Goal: Task Accomplishment & Management: Use online tool/utility

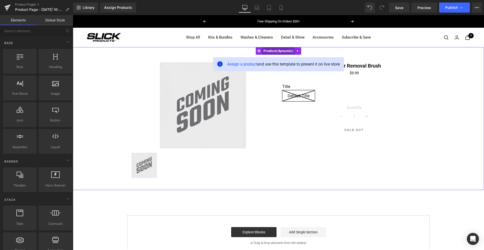
click at [282, 52] on span "Product" at bounding box center [278, 51] width 32 height 8
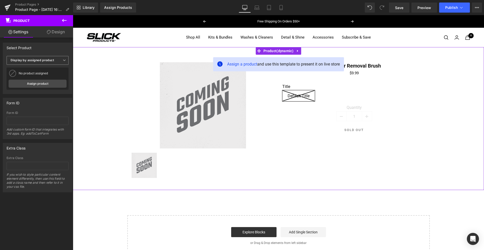
click at [53, 60] on b "Display by assigned product" at bounding box center [32, 60] width 43 height 4
click at [33, 75] on div "Select manually" at bounding box center [25, 76] width 23 height 4
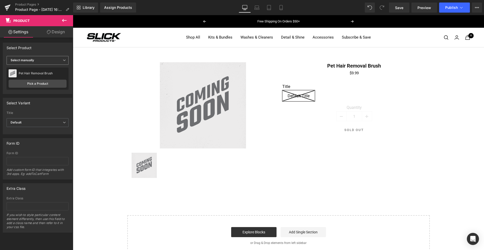
click at [51, 61] on span "Select manually" at bounding box center [38, 60] width 62 height 9
click at [40, 68] on div "Display by assigned product" at bounding box center [34, 68] width 41 height 4
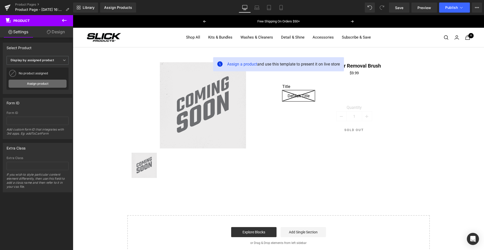
click at [40, 83] on link "Assign product" at bounding box center [38, 84] width 58 height 8
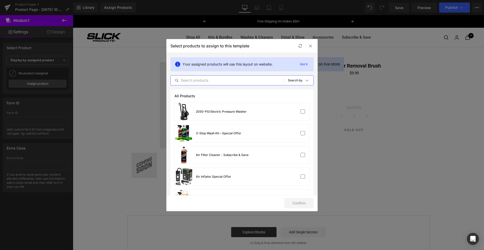
click at [190, 80] on input "text" at bounding box center [227, 80] width 113 height 6
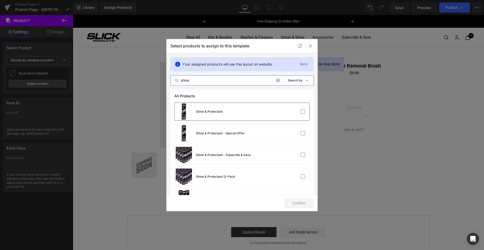
type input "shine"
click at [296, 111] on div at bounding box center [294, 111] width 22 height 5
click at [300, 205] on button "Confirm" at bounding box center [298, 203] width 29 height 10
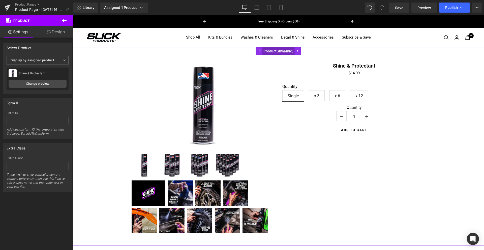
click at [274, 50] on span "Product" at bounding box center [278, 51] width 32 height 8
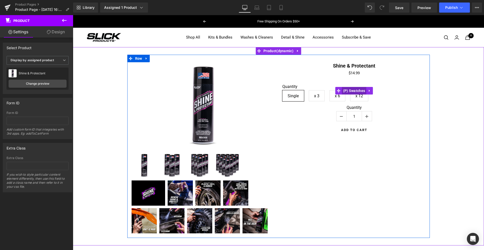
click at [354, 91] on span "(P) Swatches" at bounding box center [354, 91] width 25 height 8
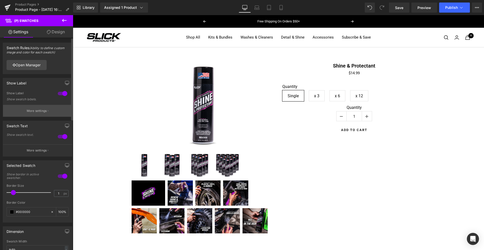
click at [37, 110] on p "More settings" at bounding box center [37, 111] width 20 height 5
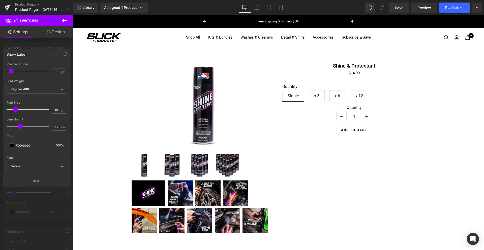
click at [63, 18] on icon at bounding box center [64, 20] width 6 height 6
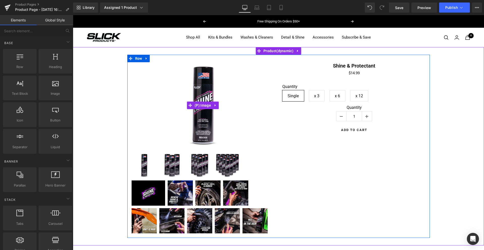
click at [245, 87] on img at bounding box center [203, 105] width 86 height 86
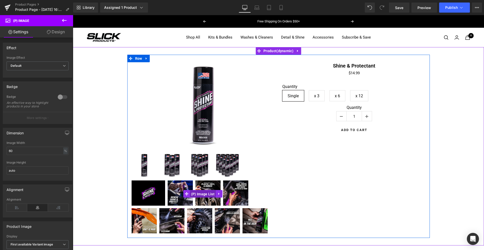
click at [201, 194] on span "(P) Image List" at bounding box center [203, 194] width 26 height 8
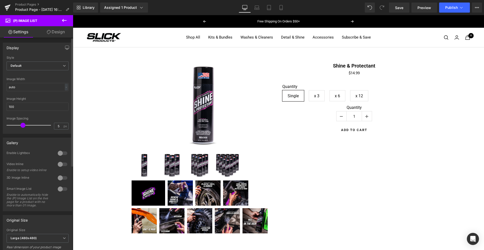
click at [62, 153] on div at bounding box center [62, 153] width 12 height 8
click at [58, 186] on div at bounding box center [62, 186] width 12 height 8
drag, startPoint x: 32, startPoint y: 204, endPoint x: 14, endPoint y: 198, distance: 19.0
click at [14, 198] on div "Enable to automatically hide the (P) Image List on the live page for a product …" at bounding box center [29, 197] width 45 height 14
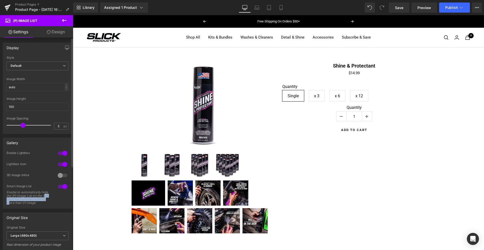
drag, startPoint x: 20, startPoint y: 203, endPoint x: 14, endPoint y: 198, distance: 8.0
click at [14, 198] on div "Enable to automatically hide the (P) Image List on the live page for a product …" at bounding box center [29, 197] width 45 height 14
click at [36, 65] on span "Default" at bounding box center [38, 65] width 62 height 9
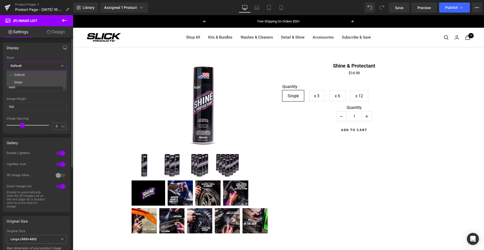
click at [36, 65] on span "Default" at bounding box center [37, 65] width 60 height 9
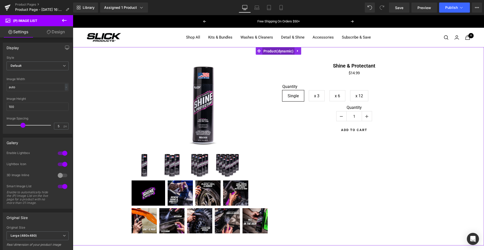
click at [279, 51] on span "Product" at bounding box center [278, 51] width 32 height 8
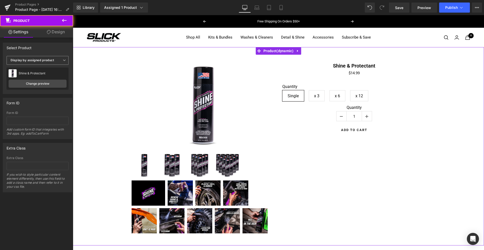
click at [38, 59] on b "Display by assigned product" at bounding box center [32, 60] width 43 height 4
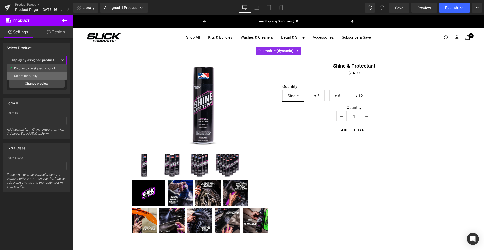
click at [31, 75] on div "Select manually" at bounding box center [25, 76] width 23 height 4
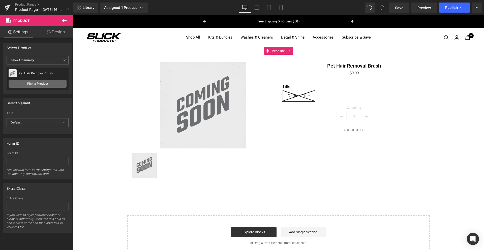
click at [37, 84] on link "Pick a Product" at bounding box center [38, 84] width 58 height 8
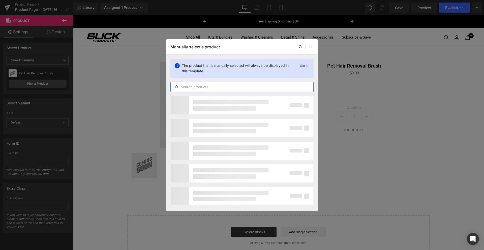
click at [220, 87] on input "text" at bounding box center [242, 87] width 143 height 6
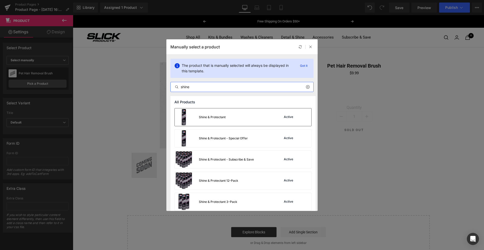
type input "shine"
click at [220, 117] on div "Shine & Protectant" at bounding box center [212, 117] width 27 height 5
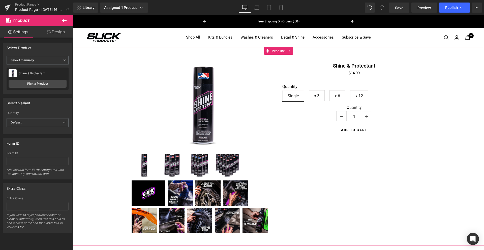
scroll to position [4, 0]
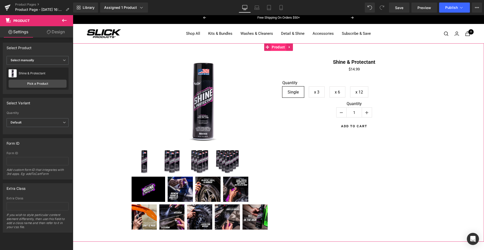
click at [283, 45] on span "Product" at bounding box center [278, 47] width 16 height 8
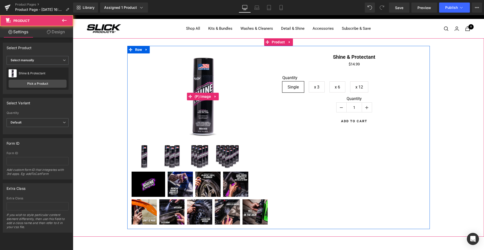
scroll to position [10, 0]
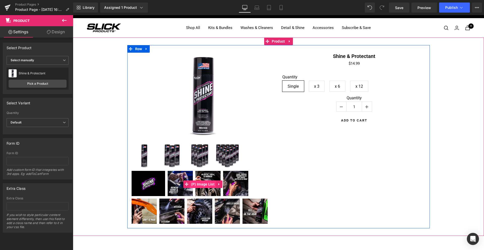
click at [201, 183] on span "(P) Image List" at bounding box center [203, 184] width 26 height 8
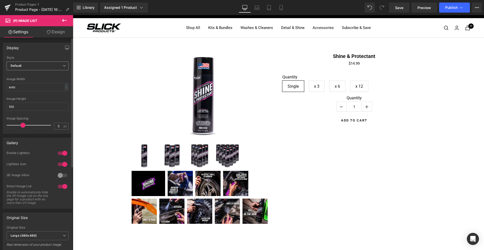
click at [30, 65] on span "Default" at bounding box center [38, 65] width 62 height 9
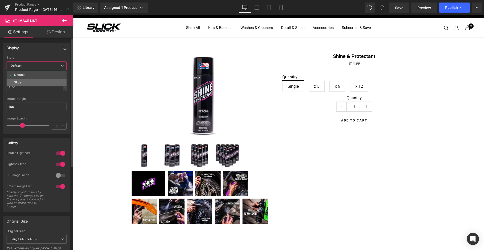
click at [23, 84] on li "Slider" at bounding box center [37, 83] width 60 height 8
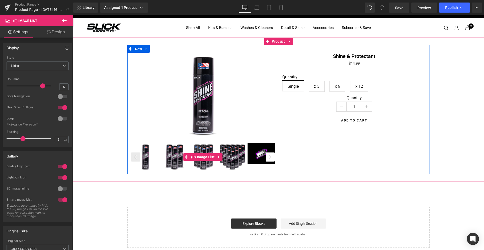
click at [269, 156] on button "›" at bounding box center [269, 156] width 9 height 9
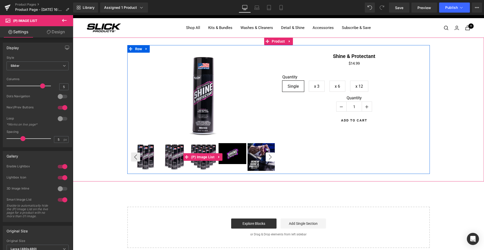
click at [269, 156] on button "›" at bounding box center [269, 156] width 9 height 9
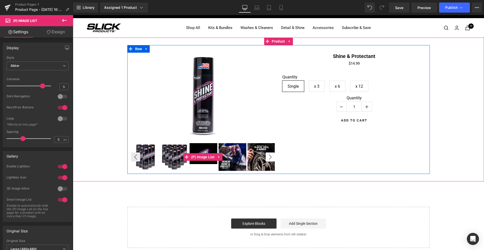
click at [269, 156] on button "›" at bounding box center [269, 156] width 9 height 9
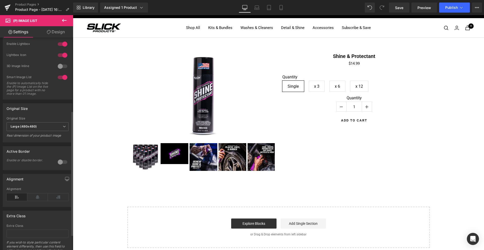
scroll to position [124, 0]
click at [60, 164] on div at bounding box center [62, 160] width 12 height 8
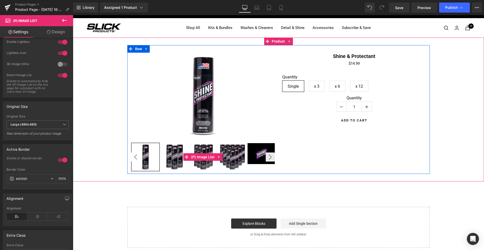
click at [136, 158] on button "‹" at bounding box center [135, 156] width 9 height 9
click at [272, 157] on button "›" at bounding box center [269, 156] width 9 height 9
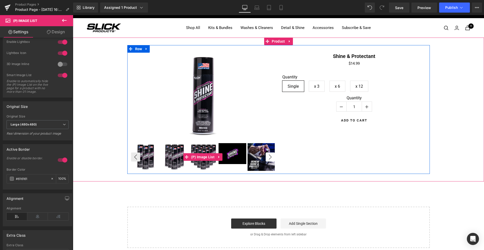
click at [272, 157] on button "›" at bounding box center [269, 156] width 9 height 9
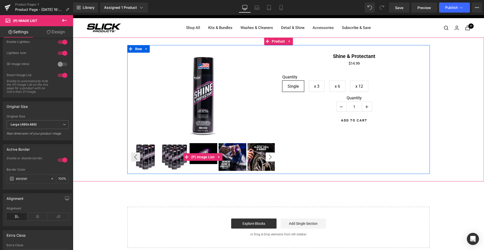
click at [272, 157] on button "›" at bounding box center [269, 156] width 9 height 9
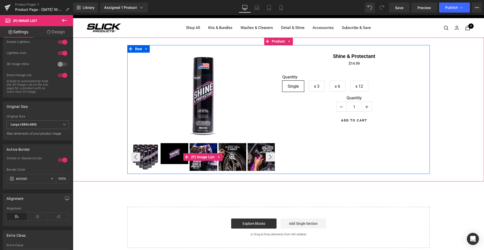
click at [228, 156] on div at bounding box center [232, 157] width 28 height 28
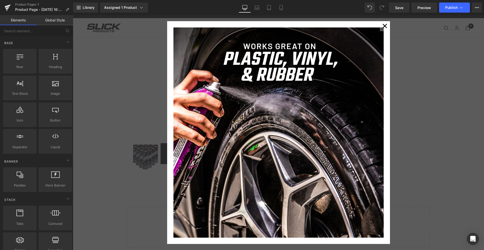
click at [384, 25] on button "✕" at bounding box center [385, 26] width 10 height 10
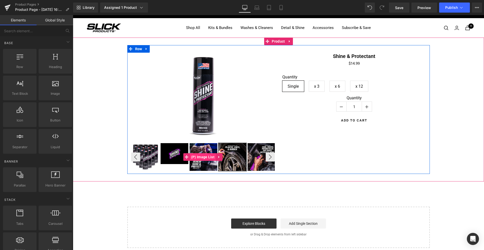
click at [202, 158] on span "(P) Image List" at bounding box center [203, 157] width 26 height 8
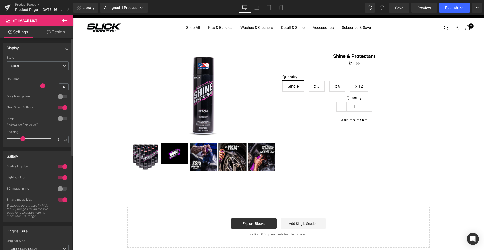
click at [61, 178] on div at bounding box center [62, 178] width 12 height 8
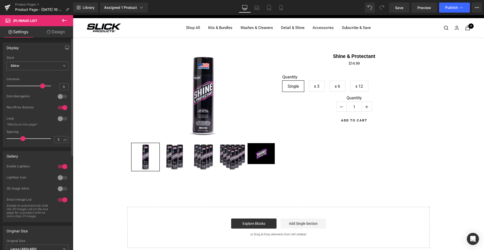
click at [61, 178] on div at bounding box center [62, 178] width 12 height 8
click at [63, 177] on div at bounding box center [62, 178] width 12 height 8
click at [59, 178] on div at bounding box center [62, 178] width 12 height 8
click at [59, 188] on div at bounding box center [62, 189] width 12 height 8
click at [61, 189] on div at bounding box center [62, 189] width 12 height 8
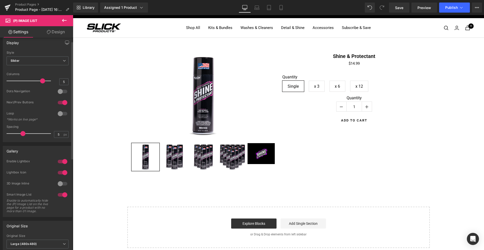
scroll to position [7, 0]
click at [62, 193] on div at bounding box center [62, 193] width 12 height 8
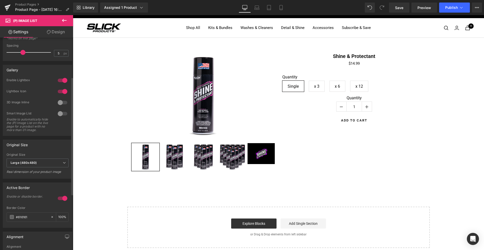
scroll to position [92, 0]
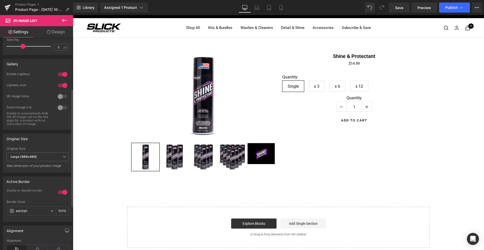
click at [62, 195] on div at bounding box center [62, 192] width 12 height 8
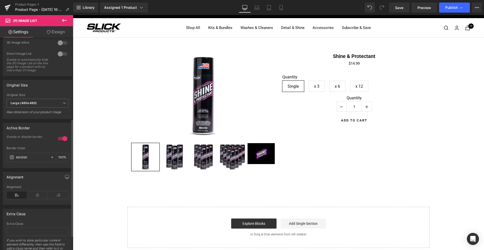
scroll to position [172, 0]
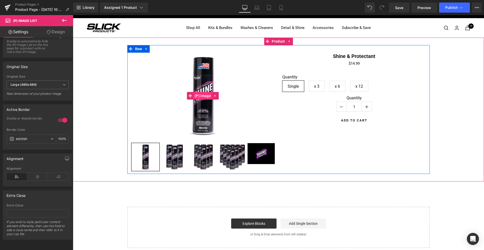
click at [207, 96] on span "(P) Image" at bounding box center [202, 96] width 19 height 8
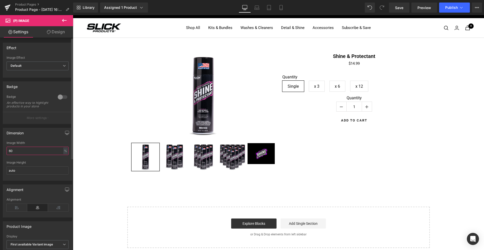
click at [22, 154] on input "60" at bounding box center [38, 151] width 62 height 8
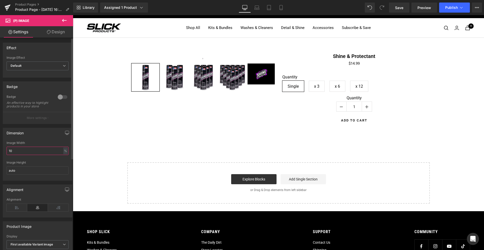
type input "100"
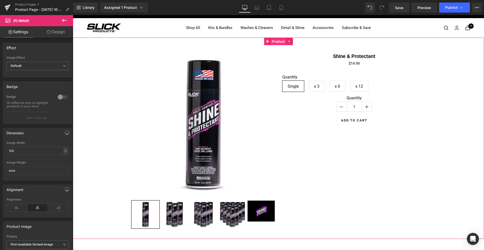
click at [274, 44] on span "Product" at bounding box center [278, 42] width 16 height 8
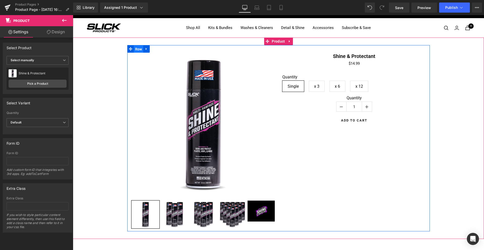
click at [140, 48] on span "Row" at bounding box center [139, 49] width 10 height 8
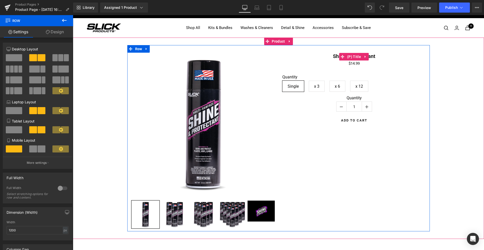
click at [366, 57] on icon at bounding box center [365, 57] width 4 height 4
click at [368, 57] on icon at bounding box center [369, 57] width 4 height 4
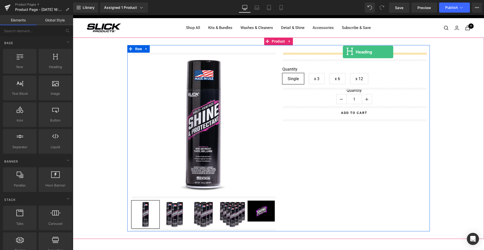
drag, startPoint x: 139, startPoint y: 78, endPoint x: 343, endPoint y: 52, distance: 205.4
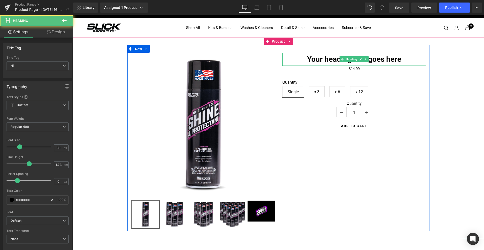
click at [327, 59] on h1 "Your heading text goes here" at bounding box center [354, 59] width 144 height 13
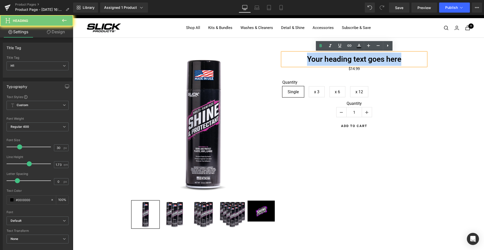
click at [327, 59] on h1 "Your heading text goes here" at bounding box center [354, 59] width 144 height 13
paste div
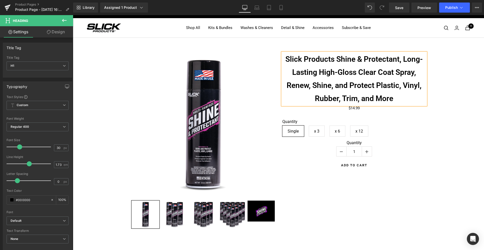
click at [464, 115] on div "Sale Off (P) Image ‹ ›" at bounding box center [278, 138] width 406 height 186
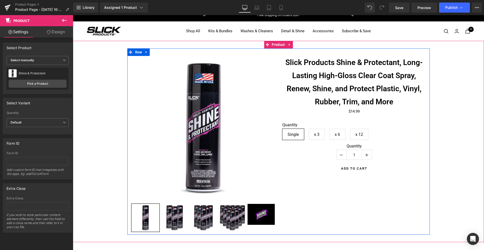
scroll to position [6, 0]
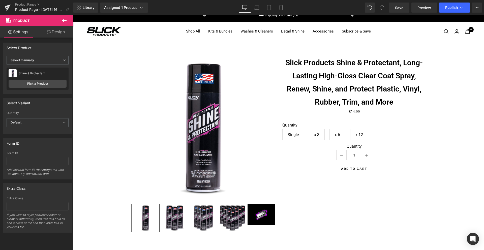
click at [64, 19] on icon at bounding box center [64, 20] width 6 height 6
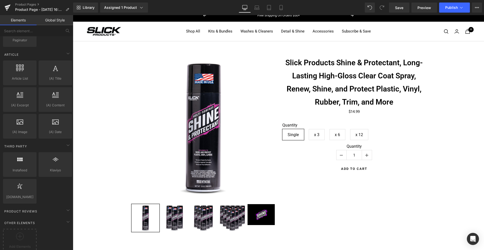
scroll to position [871, 0]
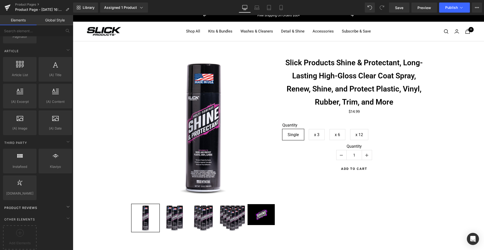
click at [38, 205] on div "Product Reviews" at bounding box center [37, 207] width 71 height 10
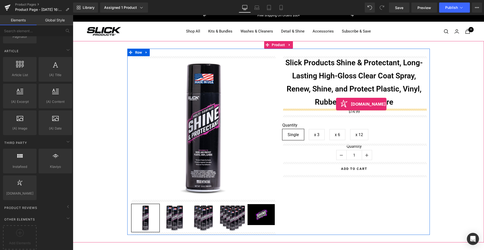
drag, startPoint x: 93, startPoint y: 197, endPoint x: 336, endPoint y: 104, distance: 259.4
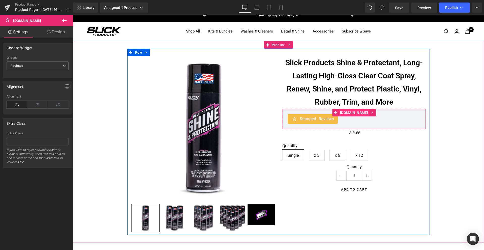
click at [352, 113] on span "[DOMAIN_NAME]" at bounding box center [354, 113] width 30 height 8
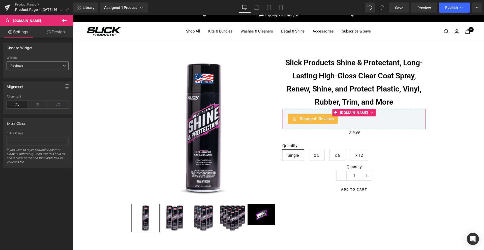
click at [26, 67] on span "Reviews" at bounding box center [38, 65] width 62 height 9
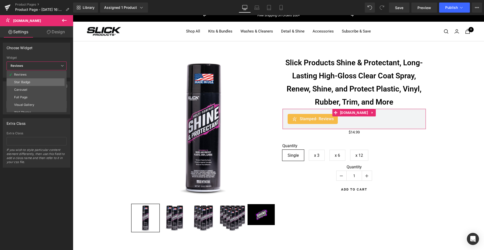
click at [24, 81] on div "Star Badge" at bounding box center [22, 82] width 16 height 4
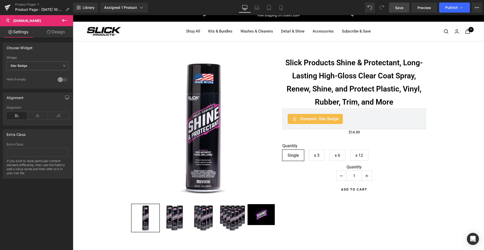
click at [398, 9] on span "Save" at bounding box center [399, 7] width 8 height 5
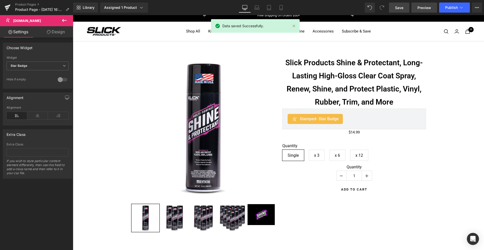
click at [429, 8] on span "Preview" at bounding box center [424, 7] width 14 height 5
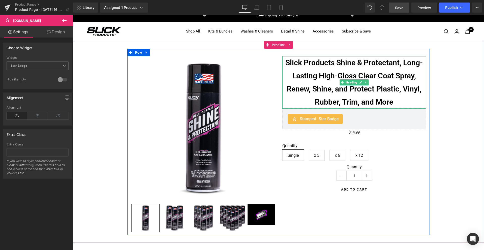
click at [311, 72] on h1 "Slick Products Shine & Protectant, Long-Lasting High-Gloss Clear Coat Spray, Re…" at bounding box center [354, 82] width 144 height 52
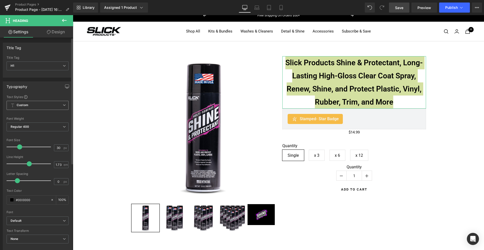
click at [29, 107] on span "Custom Setup Global Style" at bounding box center [38, 105] width 62 height 9
click at [29, 107] on span "Custom Setup Global Style" at bounding box center [37, 105] width 60 height 9
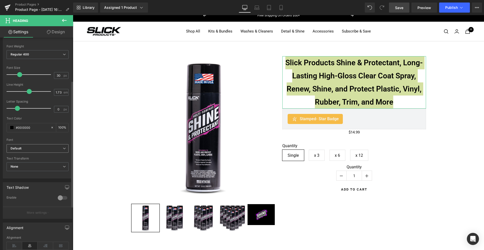
click at [21, 148] on icon "Default" at bounding box center [16, 148] width 11 height 4
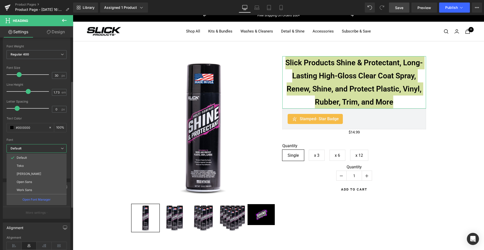
scroll to position [73, 0]
click at [27, 172] on li "[PERSON_NAME]" at bounding box center [37, 174] width 60 height 8
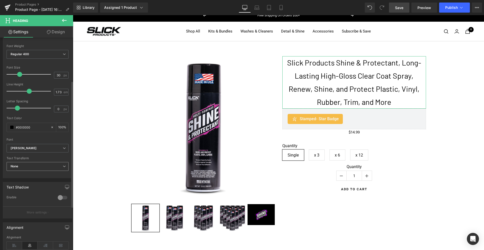
click at [23, 164] on span "None" at bounding box center [38, 166] width 62 height 9
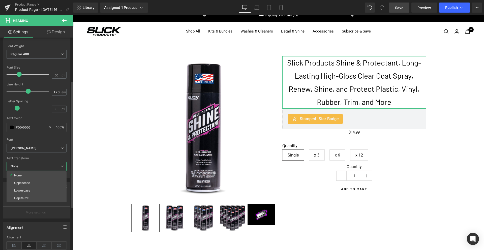
click at [25, 166] on span "None" at bounding box center [37, 166] width 60 height 9
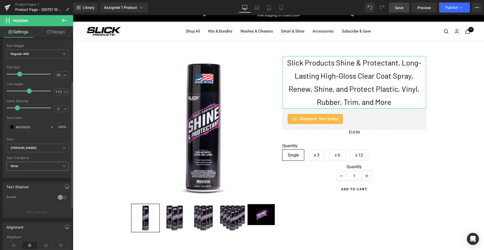
scroll to position [72, 0]
click at [28, 149] on b "[PERSON_NAME]" at bounding box center [37, 149] width 52 height 4
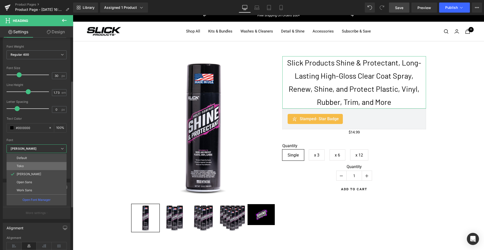
click at [25, 167] on li "Teko" at bounding box center [37, 166] width 60 height 8
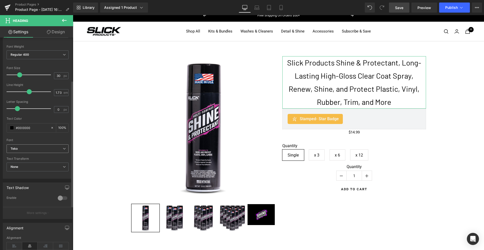
scroll to position [73, 0]
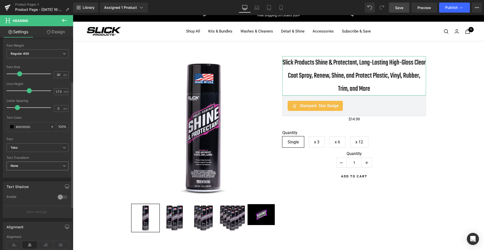
click at [26, 167] on span "None" at bounding box center [38, 165] width 62 height 9
click at [23, 181] on div "Uppercase" at bounding box center [22, 183] width 16 height 4
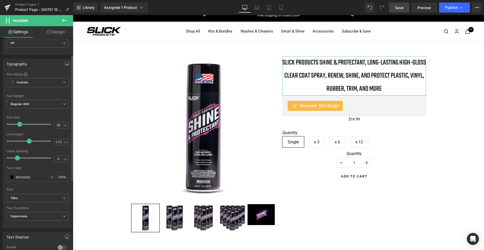
scroll to position [17, 0]
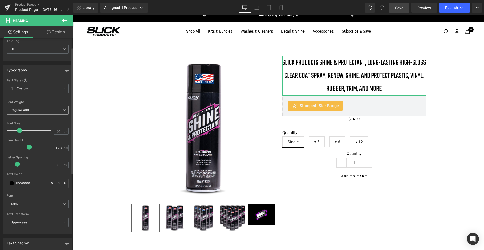
click at [39, 110] on span "Regular 400" at bounding box center [38, 110] width 62 height 9
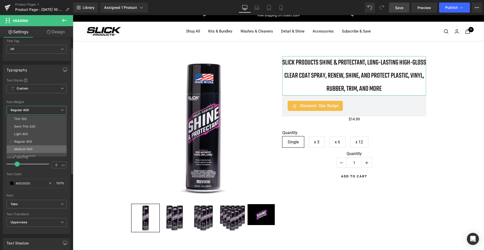
scroll to position [13, 0]
click at [26, 143] on div "Semi Bold 600" at bounding box center [24, 144] width 21 height 4
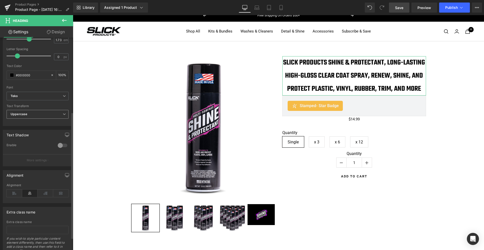
scroll to position [145, 0]
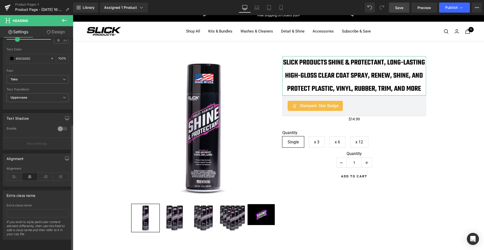
click at [27, 173] on icon at bounding box center [30, 177] width 16 height 8
click at [29, 77] on b "Teko" at bounding box center [37, 79] width 52 height 4
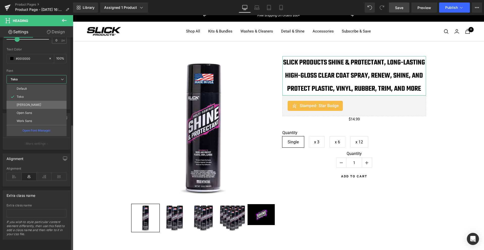
click at [23, 103] on p "[PERSON_NAME]" at bounding box center [29, 105] width 24 height 4
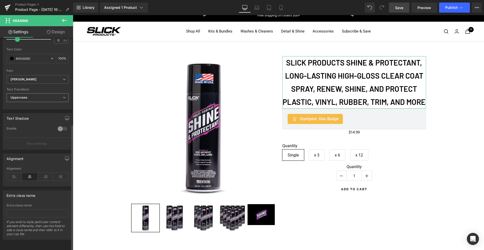
click at [27, 93] on span "Uppercase" at bounding box center [38, 97] width 62 height 9
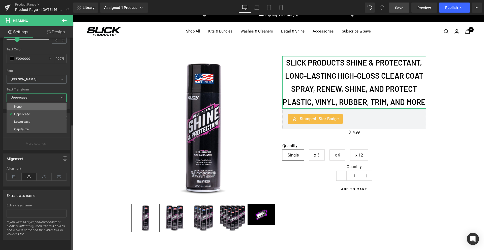
click at [28, 103] on li "None" at bounding box center [37, 107] width 60 height 8
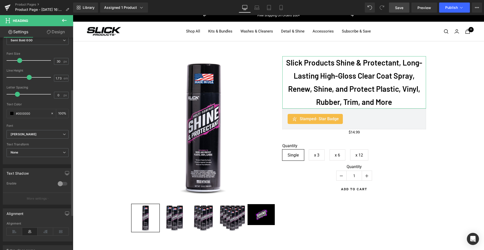
scroll to position [78, 0]
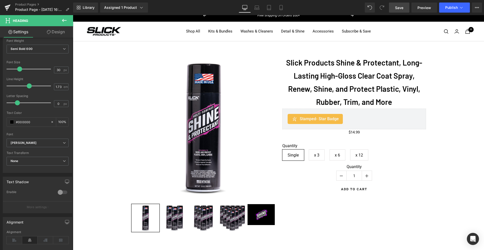
click at [310, 81] on h1 "Slick Products Shine & Protectant, Long-Lasting High-Gloss Clear Coat Spray, Re…" at bounding box center [354, 82] width 144 height 52
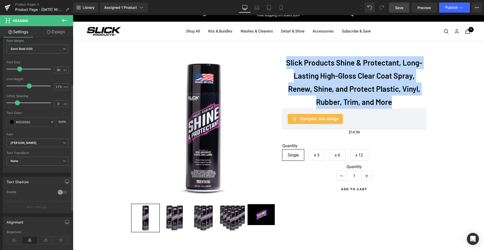
scroll to position [145, 0]
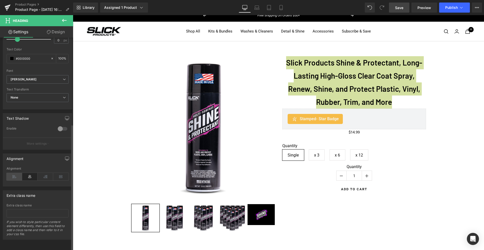
click at [15, 173] on icon at bounding box center [15, 177] width 16 height 8
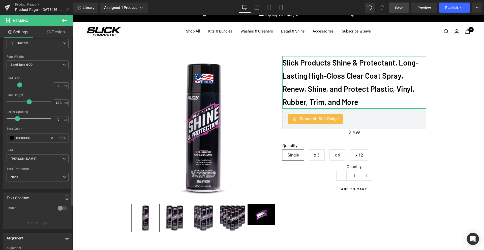
scroll to position [61, 0]
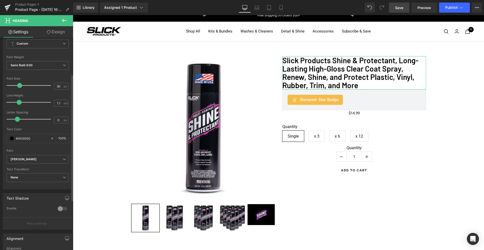
type input "1.2"
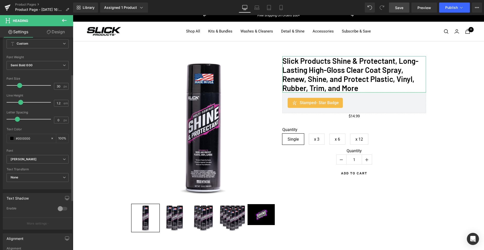
drag, startPoint x: 28, startPoint y: 102, endPoint x: 20, endPoint y: 102, distance: 7.6
click at [20, 103] on span at bounding box center [20, 102] width 5 height 5
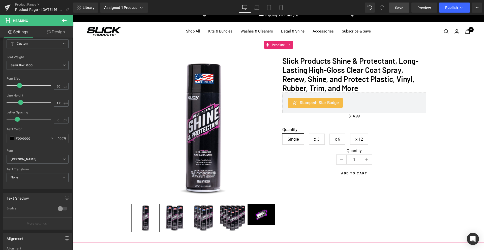
click at [441, 92] on div "Sale Off (P) Image ‹ ›" at bounding box center [278, 142] width 406 height 186
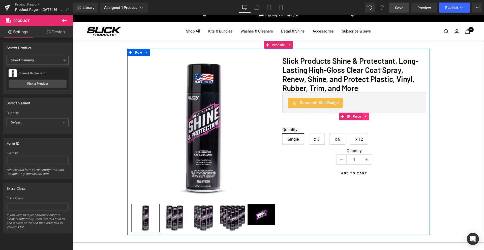
click at [366, 116] on icon at bounding box center [365, 116] width 1 height 2
click at [370, 117] on icon at bounding box center [369, 117] width 4 height 4
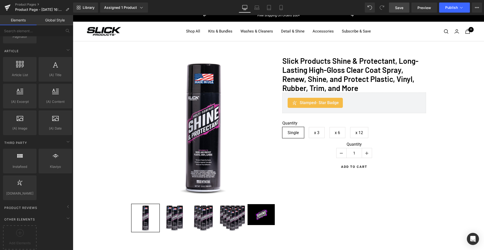
click at [402, 7] on span "Save" at bounding box center [399, 7] width 8 height 5
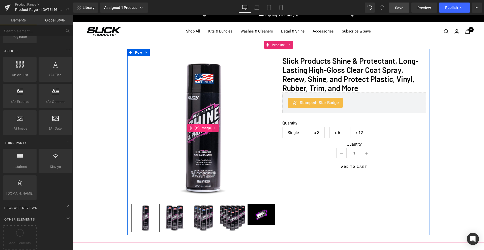
click at [201, 128] on span "(P) Image" at bounding box center [202, 128] width 19 height 8
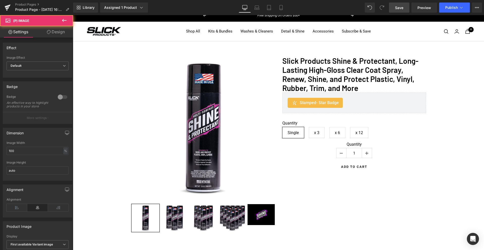
click at [55, 35] on link "Design" at bounding box center [56, 31] width 37 height 11
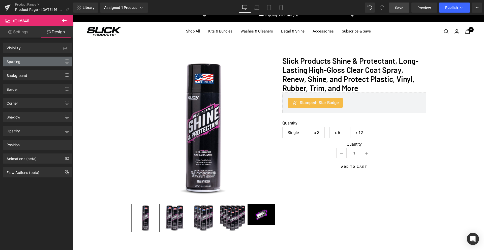
click at [28, 62] on div "Spacing" at bounding box center [37, 62] width 69 height 10
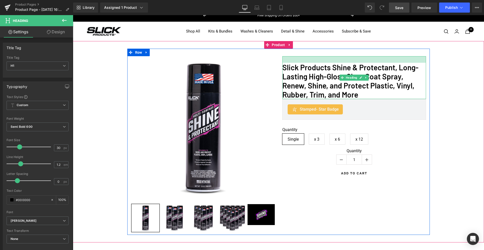
drag, startPoint x: 305, startPoint y: 56, endPoint x: 273, endPoint y: 62, distance: 32.2
click at [304, 63] on div "Slick Products Shine & Protectant, Long-Lasting High-Gloss Clear Coat Spray, Re…" at bounding box center [354, 77] width 144 height 43
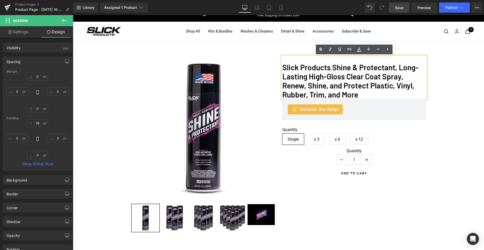
click at [256, 48] on div "Sale Off (P) Image ‹" at bounding box center [278, 141] width 411 height 201
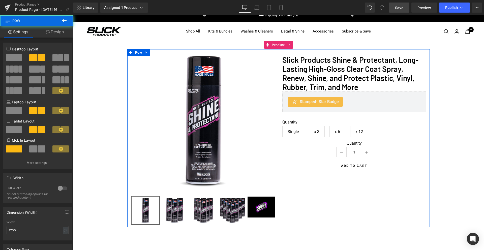
drag, startPoint x: 242, startPoint y: 53, endPoint x: 159, endPoint y: 37, distance: 84.8
click at [242, 44] on div "Sale Off (P) Image ‹" at bounding box center [278, 138] width 411 height 194
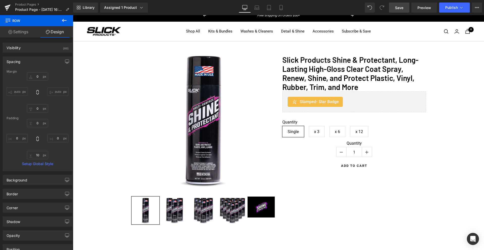
click at [397, 7] on span "Save" at bounding box center [399, 7] width 8 height 5
click at [277, 45] on span "Product" at bounding box center [278, 45] width 16 height 8
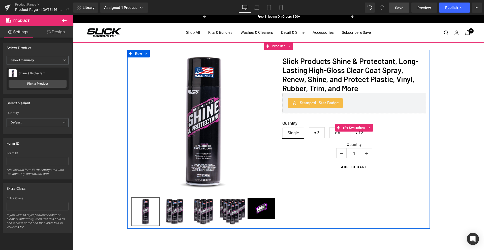
scroll to position [0, 0]
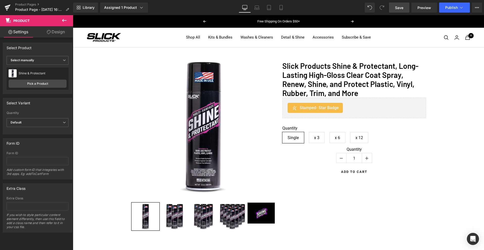
click at [67, 18] on button at bounding box center [64, 20] width 18 height 11
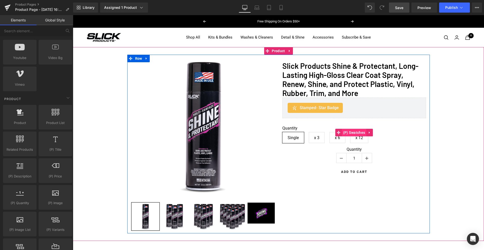
click at [356, 132] on span "(P) Swatches" at bounding box center [354, 133] width 25 height 8
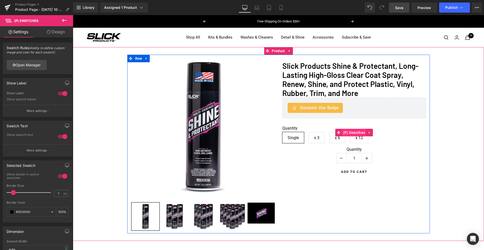
click at [356, 132] on span "(P) Swatches" at bounding box center [354, 133] width 25 height 8
click at [369, 155] on icon at bounding box center [369, 156] width 4 height 4
click at [372, 155] on icon at bounding box center [372, 156] width 4 height 4
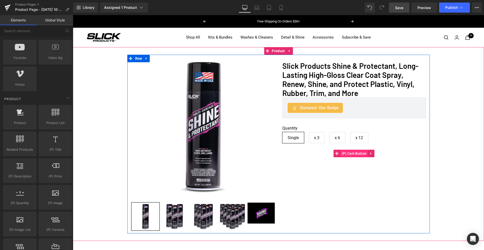
click at [355, 154] on span "(P) Cart Button" at bounding box center [354, 154] width 28 height 8
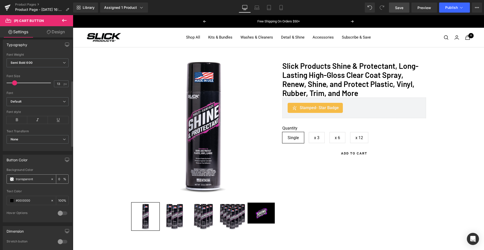
scroll to position [148, 0]
click at [24, 176] on input "transparent" at bounding box center [32, 176] width 32 height 6
type input "00d"
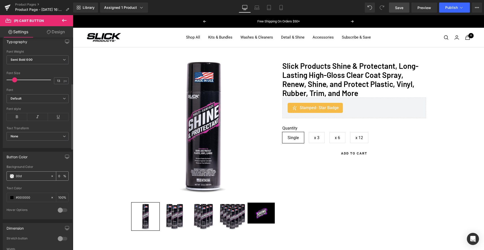
type input "100"
type input "00dd"
type input "87"
type input "00dd0"
type input "0"
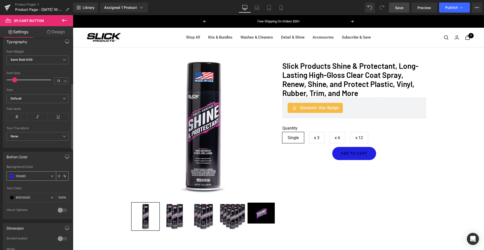
type input "00dd00"
type input "100"
click at [398, 9] on span "Save" at bounding box center [399, 7] width 8 height 5
type input "#00dd00"
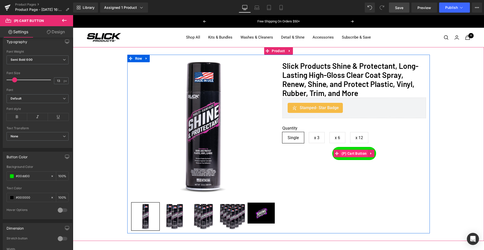
click at [354, 153] on span "(P) Cart Button" at bounding box center [354, 154] width 28 height 8
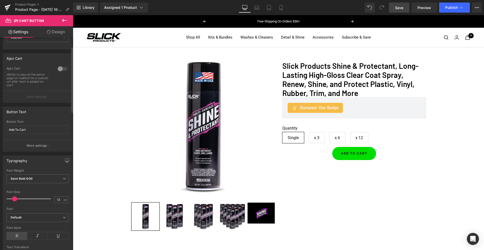
scroll to position [0, 0]
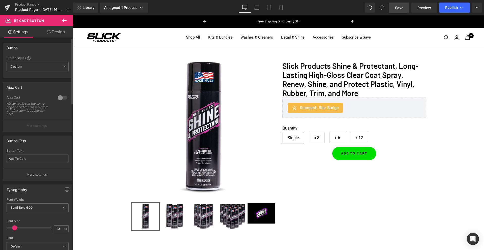
click at [59, 97] on div at bounding box center [62, 98] width 12 height 8
click at [38, 127] on p "More settings" at bounding box center [37, 125] width 20 height 5
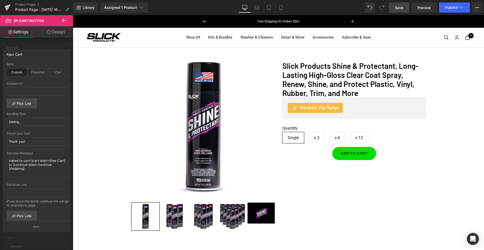
click at [66, 19] on icon at bounding box center [64, 20] width 6 height 6
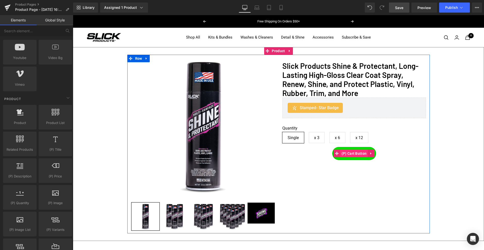
click at [358, 153] on span "(P) Cart Button" at bounding box center [354, 154] width 28 height 8
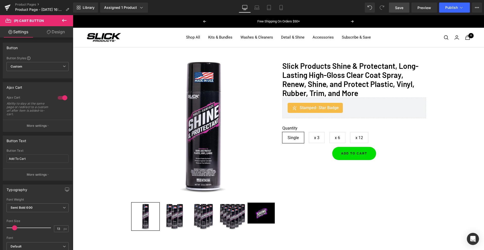
click at [52, 29] on link "Design" at bounding box center [56, 31] width 37 height 11
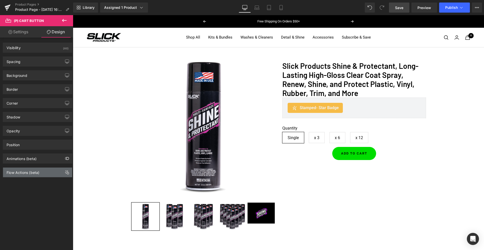
click at [33, 174] on div "Flow Actions (beta)" at bounding box center [23, 170] width 33 height 7
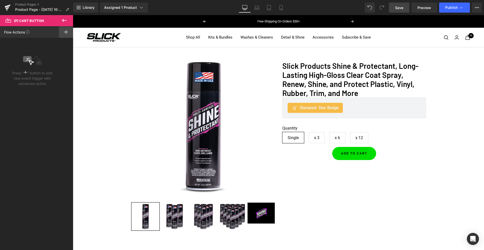
click at [67, 29] on div at bounding box center [66, 32] width 14 height 12
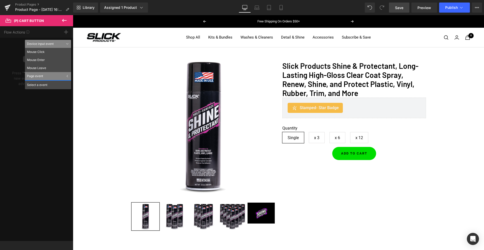
click at [42, 85] on div "Select a event" at bounding box center [48, 84] width 46 height 9
click at [43, 77] on div "Page event" at bounding box center [48, 76] width 46 height 8
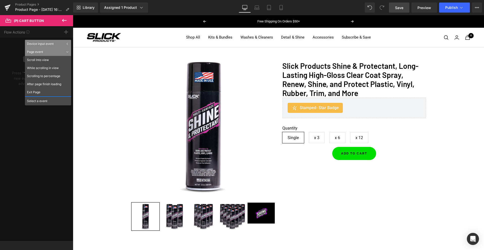
click at [7, 96] on div "Flow Actions Click "+" to add an event to trigger action affect on other elemen…" at bounding box center [36, 133] width 73 height 215
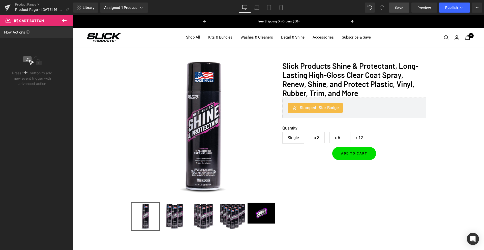
drag, startPoint x: 25, startPoint y: 73, endPoint x: 37, endPoint y: 58, distance: 18.8
click at [25, 73] on rect at bounding box center [25, 72] width 1 height 3
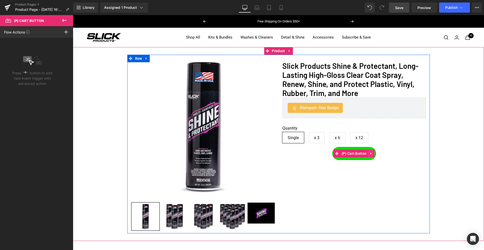
click at [370, 153] on icon at bounding box center [371, 153] width 4 height 4
click at [349, 162] on div "Sale Off (P) Image ‹ ›" at bounding box center [278, 144] width 302 height 179
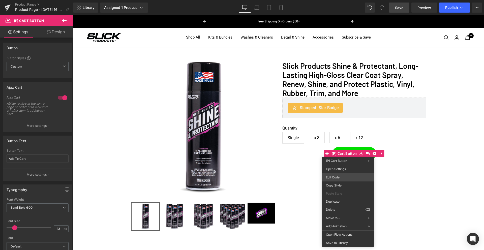
click at [333, 0] on div "(P) Cart Button You are previewing how the will restyle your page. You can not …" at bounding box center [242, 0] width 484 height 0
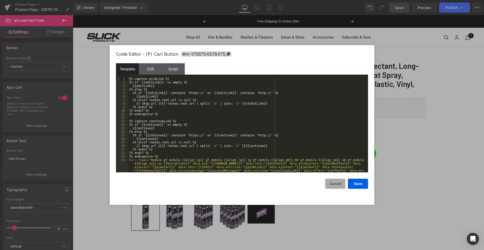
click at [335, 183] on button "Cancel" at bounding box center [335, 184] width 20 height 10
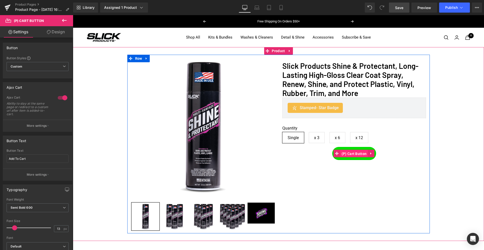
click at [353, 153] on span "(P) Cart Button" at bounding box center [354, 154] width 28 height 8
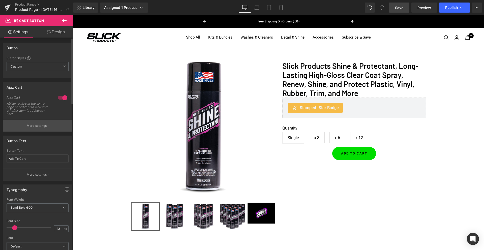
click at [38, 126] on p "More settings" at bounding box center [37, 125] width 20 height 5
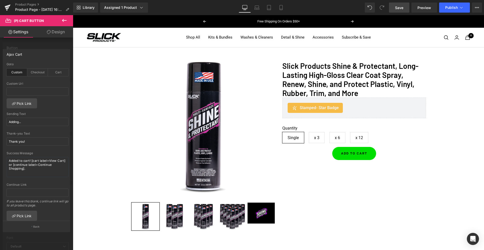
click at [57, 31] on link "Design" at bounding box center [56, 31] width 37 height 11
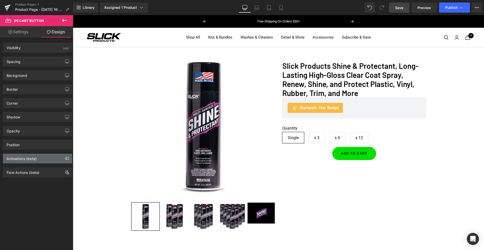
click at [35, 159] on div "Animations (beta)" at bounding box center [22, 157] width 30 height 7
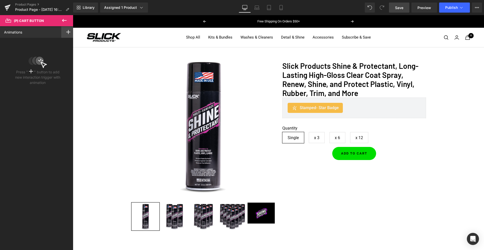
click at [67, 32] on rect at bounding box center [68, 32] width 4 height 1
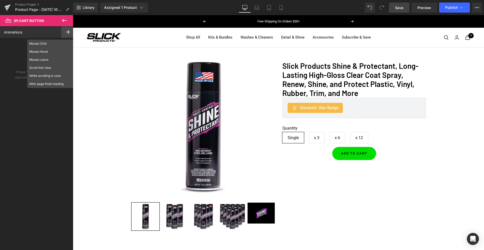
click at [67, 32] on rect at bounding box center [68, 32] width 4 height 1
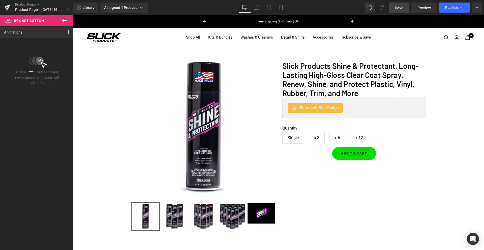
click at [64, 21] on icon at bounding box center [64, 20] width 6 height 6
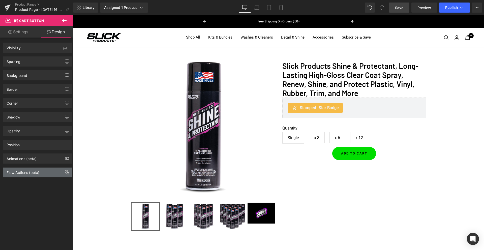
click at [58, 172] on div "Flow Actions (beta)" at bounding box center [37, 172] width 69 height 10
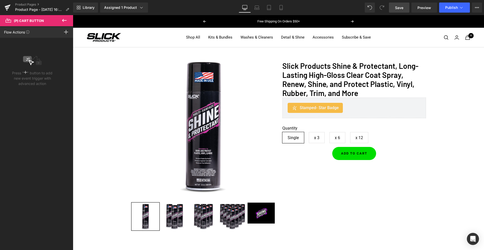
drag, startPoint x: 23, startPoint y: 72, endPoint x: 61, endPoint y: 41, distance: 48.3
click at [27, 71] on p "Press " " button to add new event trigger with advanced action" at bounding box center [32, 78] width 40 height 16
click at [66, 32] on icon at bounding box center [66, 32] width 4 height 4
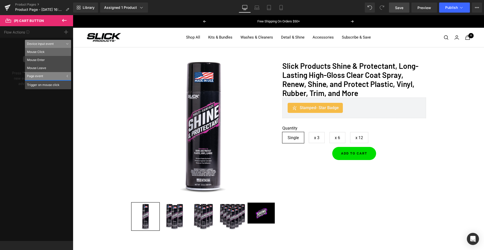
click at [41, 51] on li "Mouse Click" at bounding box center [48, 52] width 46 height 8
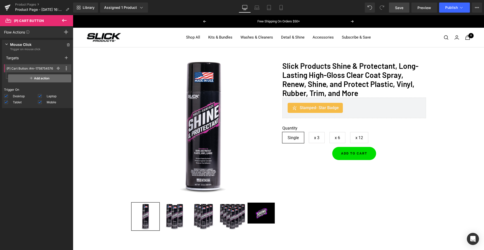
click at [37, 78] on span "Add action" at bounding box center [39, 78] width 63 height 8
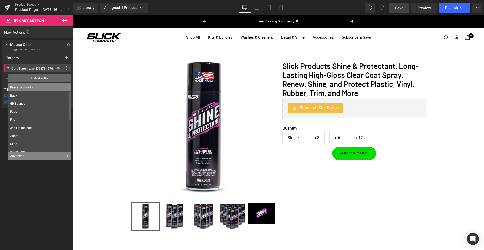
click at [37, 78] on span "Add action" at bounding box center [39, 78] width 63 height 8
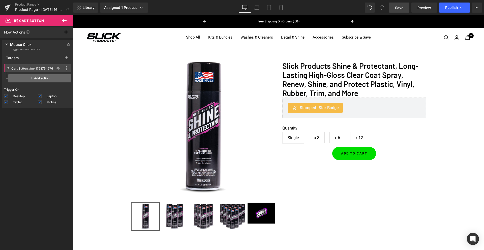
click at [37, 78] on span "Add action" at bounding box center [39, 78] width 63 height 8
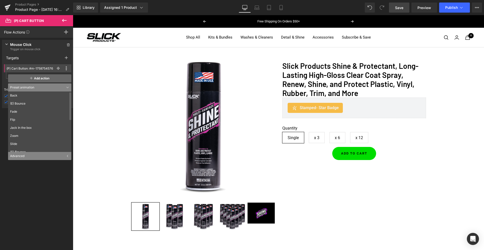
click at [37, 79] on span "Add action" at bounding box center [39, 78] width 63 height 8
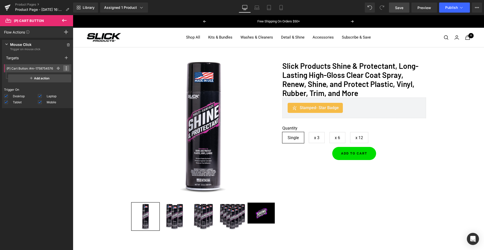
click at [63, 68] on span at bounding box center [66, 68] width 6 height 6
click at [65, 68] on icon at bounding box center [66, 68] width 2 height 4
click at [65, 58] on icon at bounding box center [66, 58] width 3 height 4
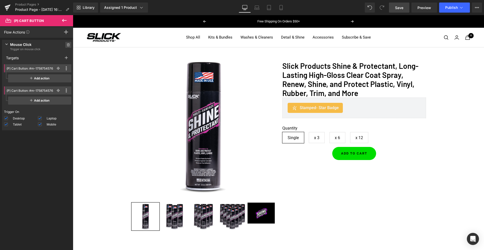
click at [66, 44] on icon at bounding box center [68, 44] width 4 height 3
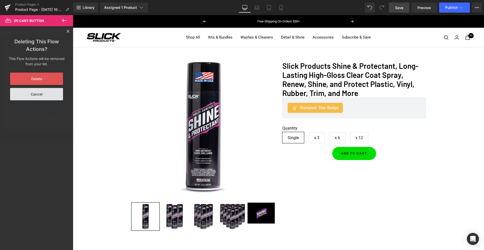
click at [40, 78] on button "Delete" at bounding box center [36, 79] width 53 height 12
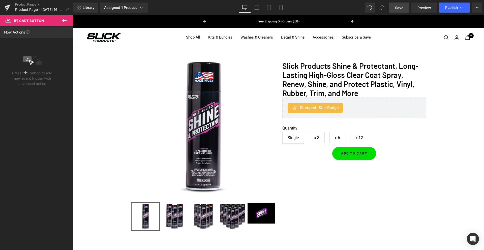
click at [64, 18] on icon at bounding box center [64, 20] width 6 height 6
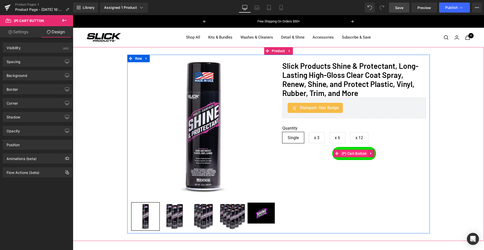
click at [349, 155] on span "(P) Cart Button" at bounding box center [354, 154] width 28 height 8
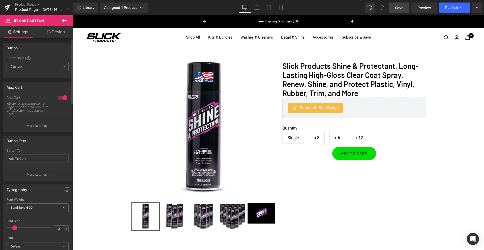
click at [62, 98] on div at bounding box center [62, 98] width 12 height 8
click at [32, 126] on p "More settings" at bounding box center [37, 125] width 20 height 5
click at [59, 98] on div at bounding box center [62, 98] width 12 height 8
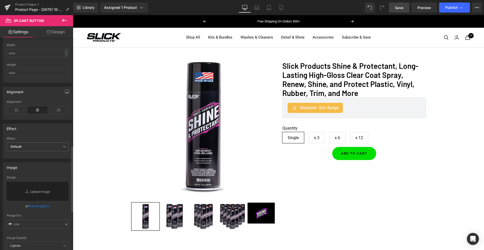
scroll to position [355, 0]
click at [30, 145] on span "Default" at bounding box center [38, 143] width 62 height 9
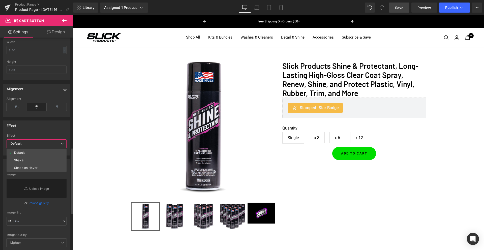
click at [30, 145] on span "Default" at bounding box center [37, 143] width 60 height 9
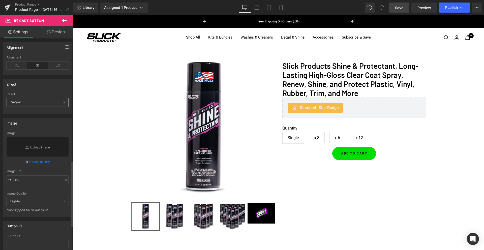
scroll to position [397, 0]
click at [23, 99] on span "Default" at bounding box center [38, 101] width 62 height 9
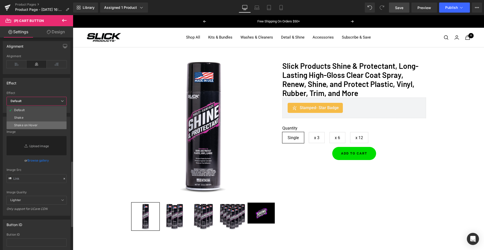
click at [23, 122] on li "Shake on Hover" at bounding box center [37, 125] width 60 height 8
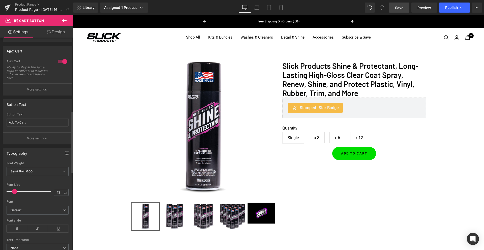
scroll to position [0, 0]
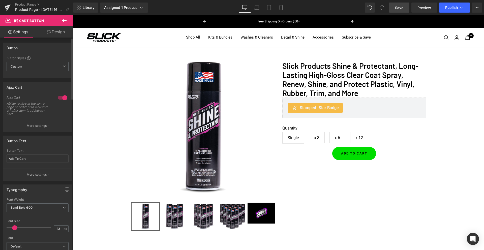
click at [34, 126] on p "More settings" at bounding box center [37, 125] width 20 height 5
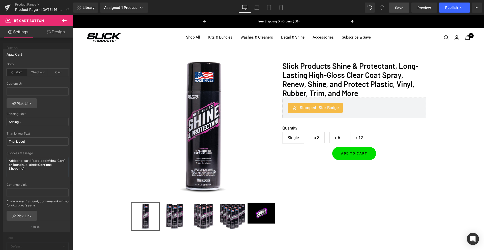
click at [37, 227] on p "Back" at bounding box center [36, 227] width 7 height 4
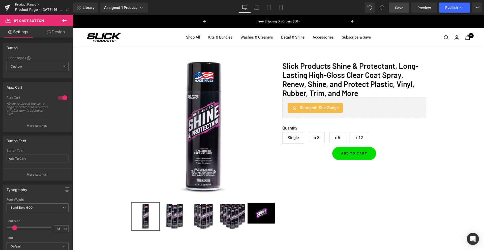
click at [27, 4] on link "Product Pages" at bounding box center [44, 5] width 58 height 4
